Goal: Task Accomplishment & Management: Use online tool/utility

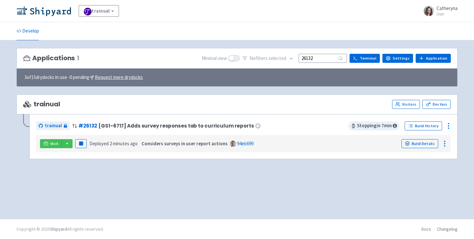
click at [329, 57] on input "26132" at bounding box center [323, 58] width 48 height 9
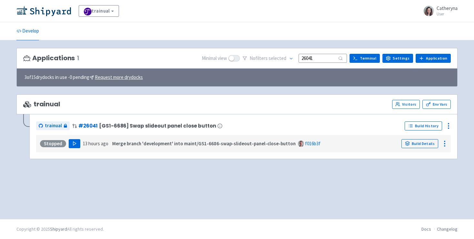
type input "26041"
click at [74, 141] on button "Play" at bounding box center [75, 143] width 12 height 9
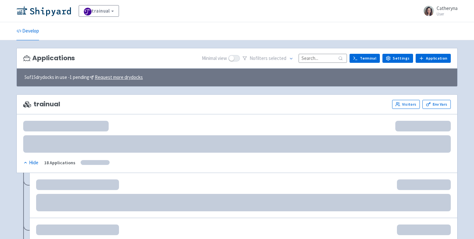
click at [326, 55] on input at bounding box center [323, 58] width 48 height 9
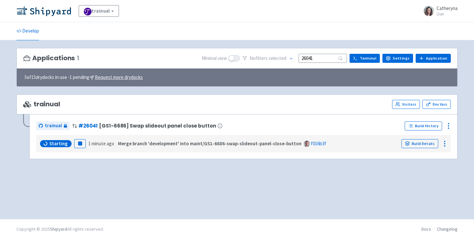
type input "26041"
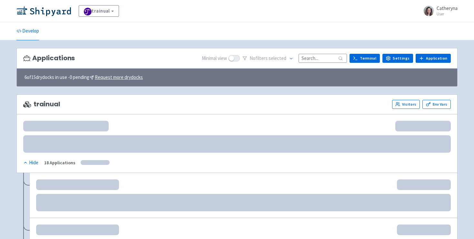
click at [315, 58] on input at bounding box center [323, 58] width 48 height 9
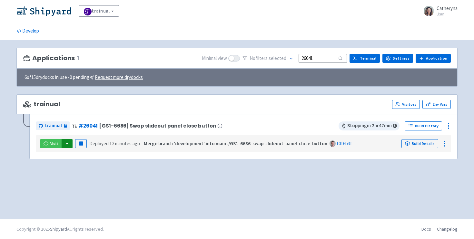
type input "26041"
click at [67, 143] on button "button" at bounding box center [67, 143] width 11 height 9
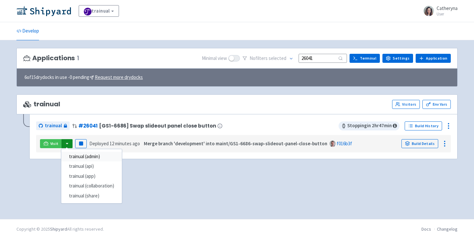
click at [104, 157] on link "trainual (admin)" at bounding box center [91, 157] width 61 height 10
